Goal: Navigation & Orientation: Go to known website

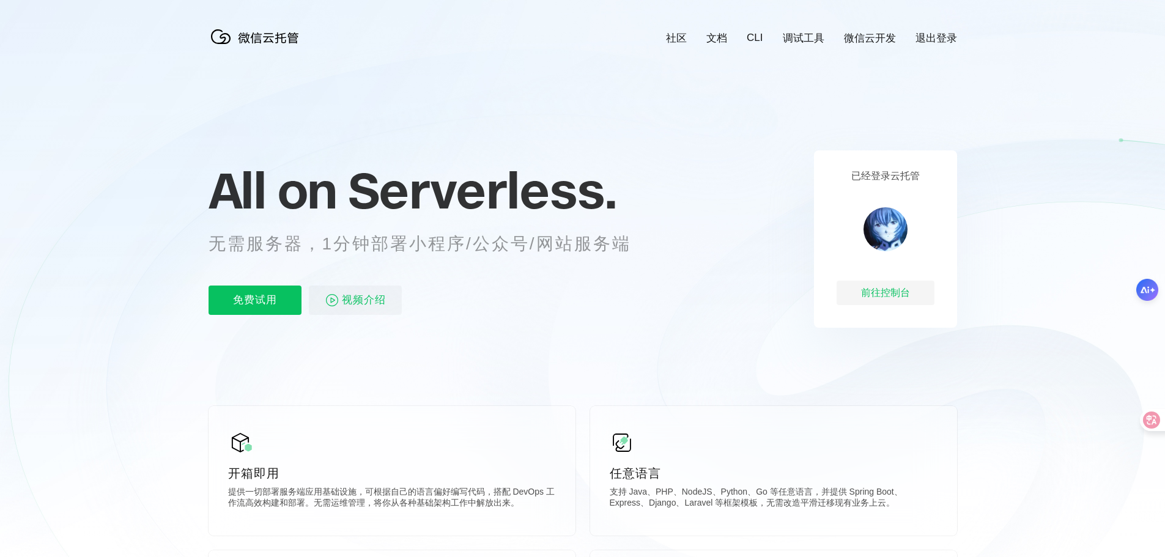
scroll to position [0, 2175]
click at [940, 34] on link "退出登录" at bounding box center [937, 38] width 42 height 14
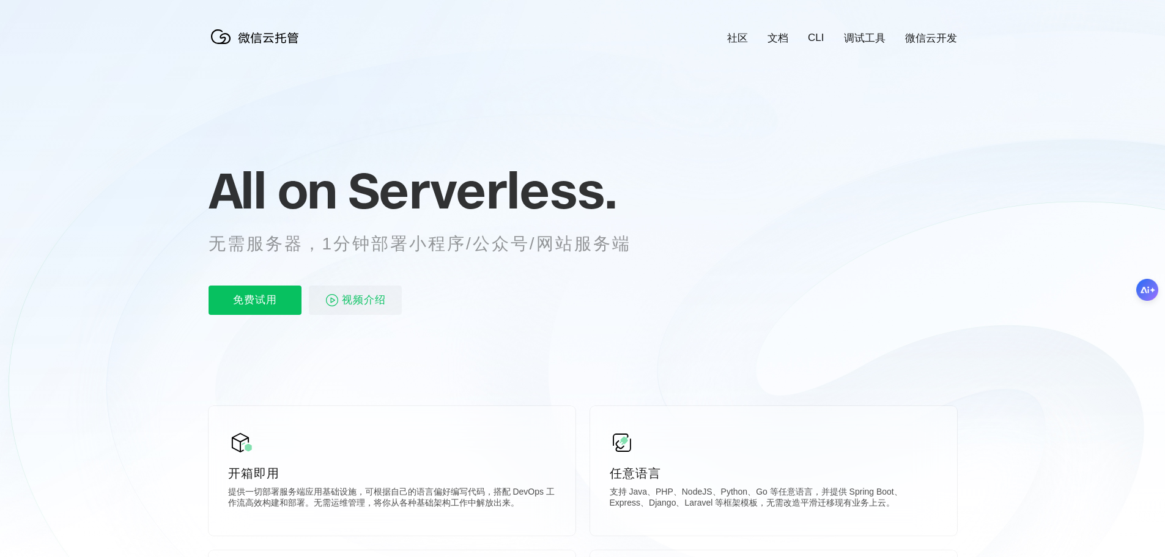
scroll to position [0, 2175]
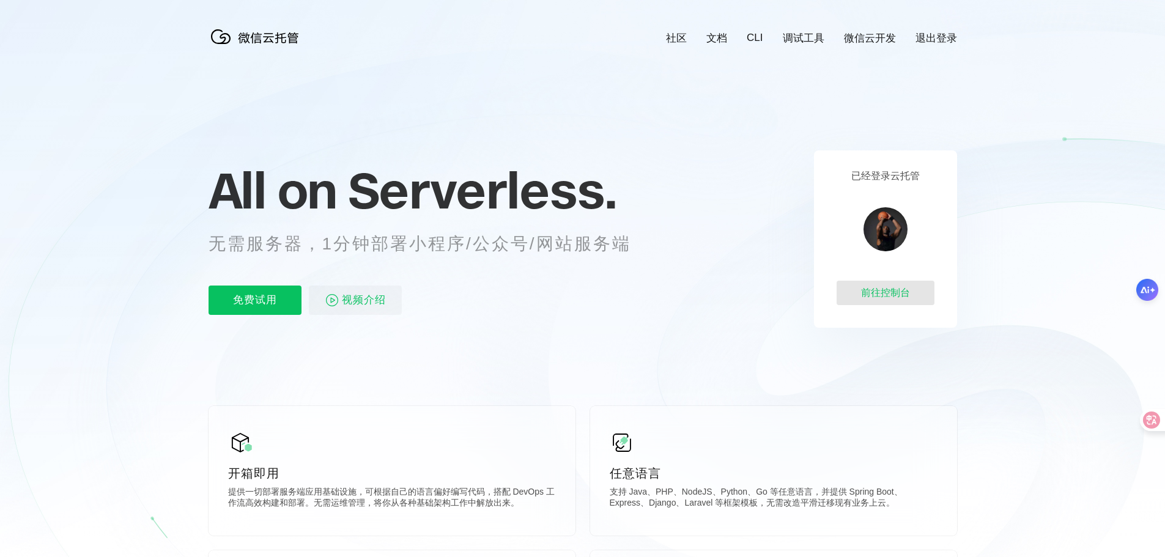
click at [902, 291] on div "前往控制台" at bounding box center [886, 293] width 98 height 24
click at [716, 36] on link "文档" at bounding box center [717, 38] width 21 height 14
click at [895, 292] on div "前往控制台" at bounding box center [886, 293] width 98 height 24
